Goal: Information Seeking & Learning: Learn about a topic

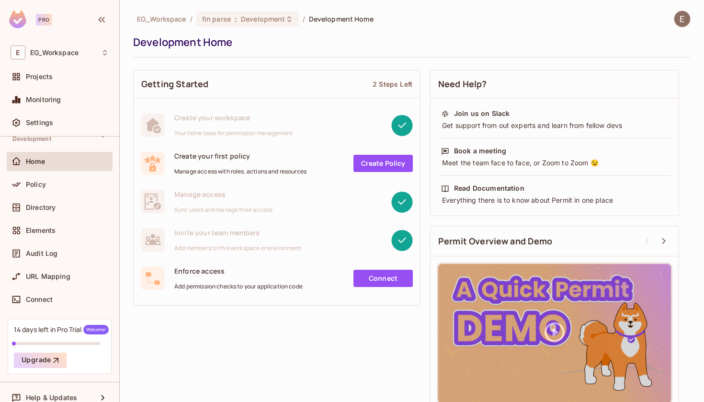
click at [20, 17] on img at bounding box center [17, 20] width 17 height 18
click at [45, 221] on div "Elements" at bounding box center [60, 230] width 106 height 19
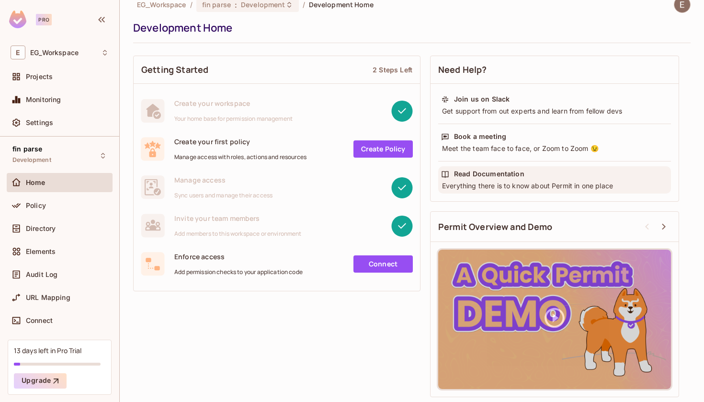
scroll to position [14, 0]
click at [536, 170] on div "Read Documentation" at bounding box center [554, 174] width 227 height 10
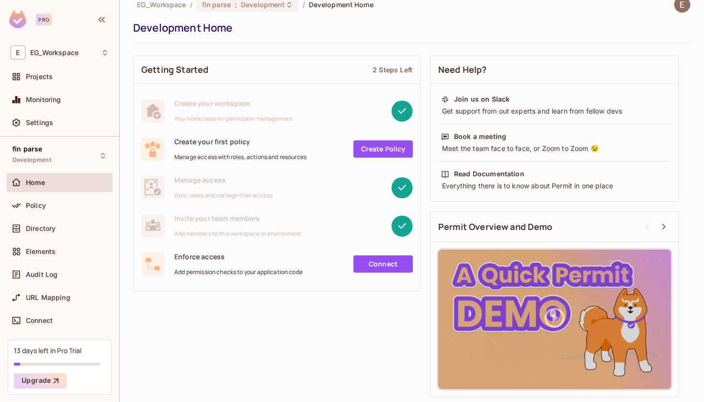
click at [482, 160] on div "Join us on Slack Get support from out experts and learn from fellow devs Book a…" at bounding box center [554, 143] width 233 height 102
click at [482, 161] on div "Join us on Slack Get support from out experts and learn from fellow devs Book a…" at bounding box center [554, 143] width 233 height 102
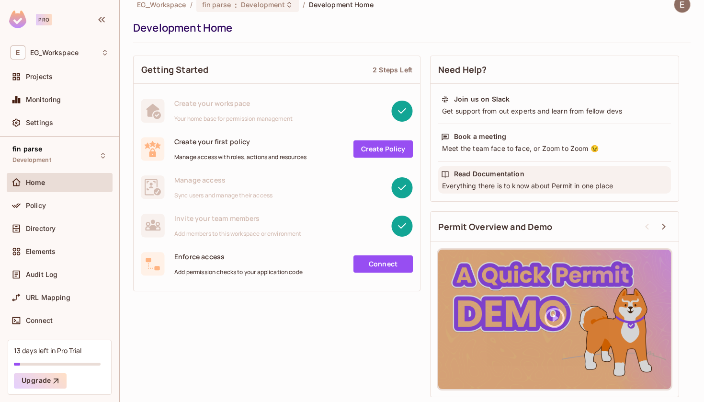
click at [482, 183] on div "Everything there is to know about Permit in one place" at bounding box center [554, 186] width 227 height 10
